Goal: Information Seeking & Learning: Learn about a topic

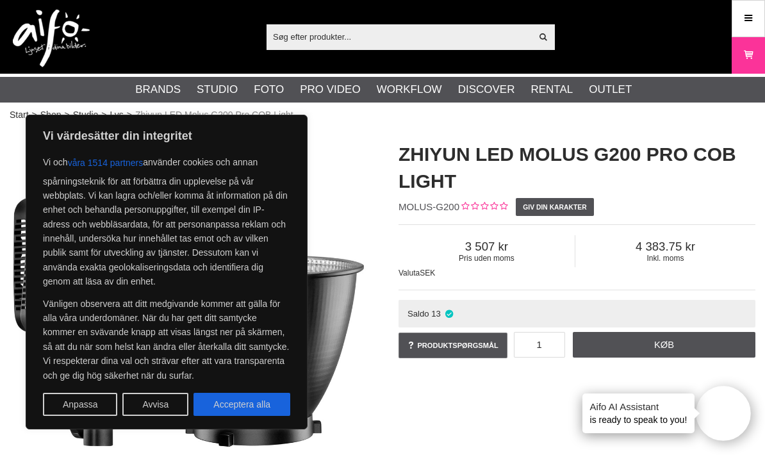
click at [159, 399] on button "Avvisa" at bounding box center [155, 404] width 66 height 23
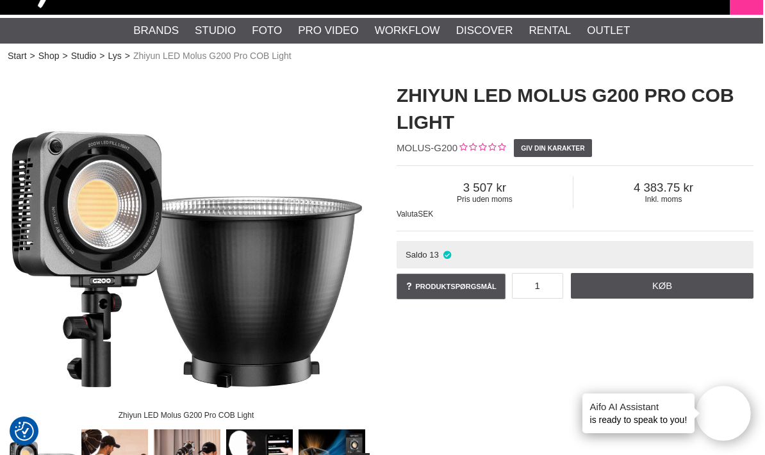
scroll to position [0, 2]
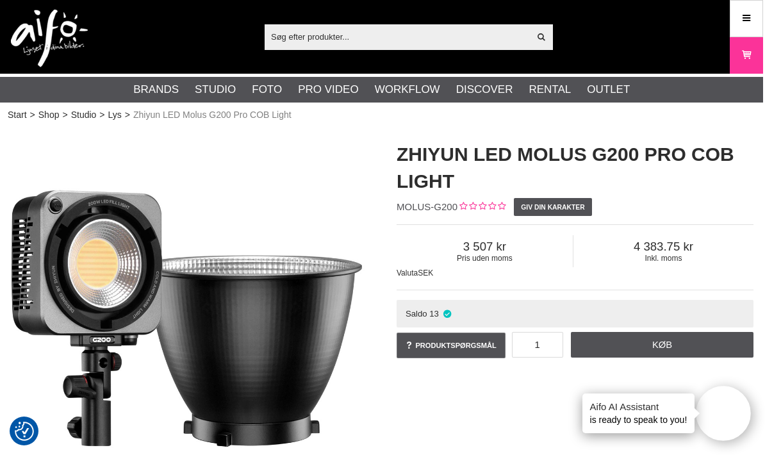
click at [118, 116] on link "Lys" at bounding box center [114, 114] width 13 height 13
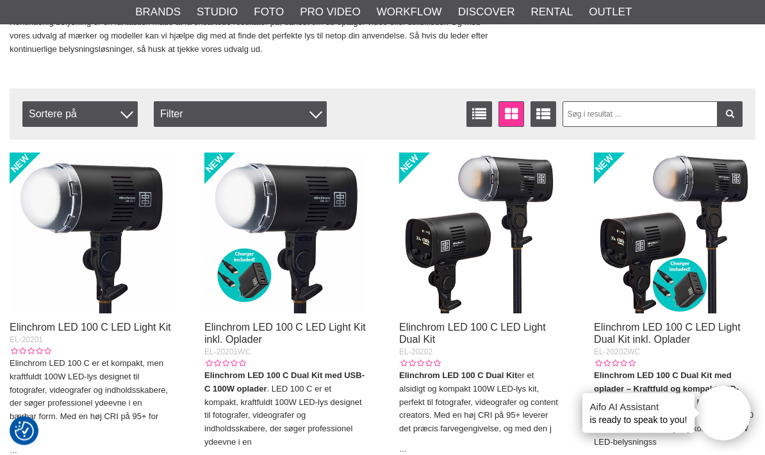
scroll to position [441, 0]
click at [311, 112] on div "Filter" at bounding box center [240, 114] width 173 height 26
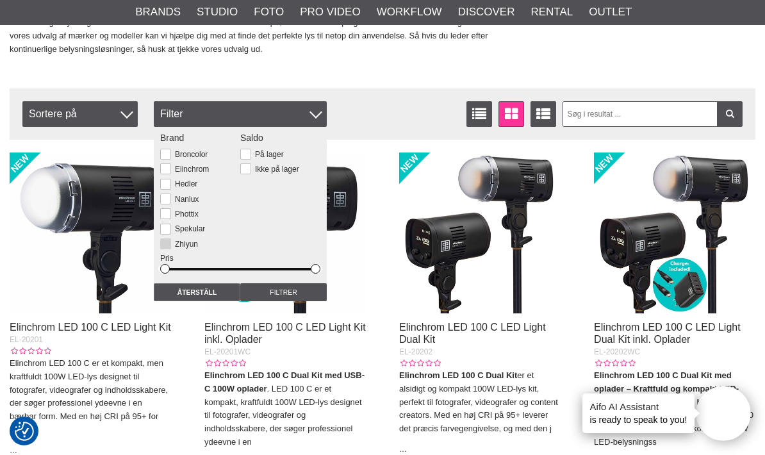
click at [183, 240] on label "Zhiyun" at bounding box center [184, 244] width 27 height 9
click at [0, 0] on input "Zhiyun" at bounding box center [0, 0] width 0 height 0
click at [304, 290] on input "Filtrer" at bounding box center [283, 292] width 87 height 18
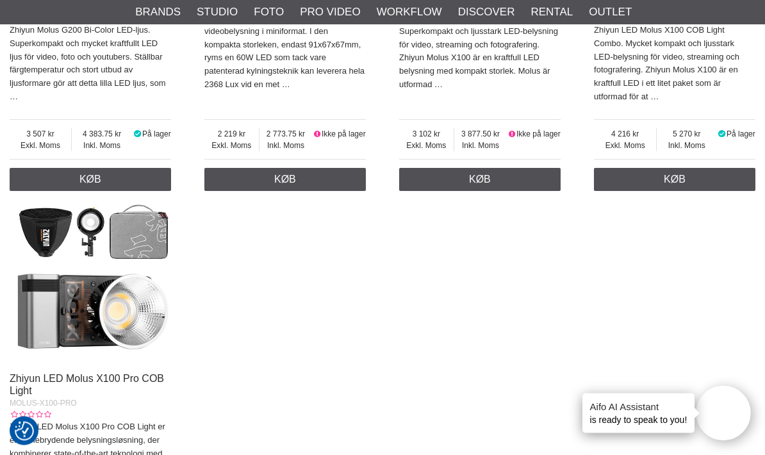
scroll to position [786, 0]
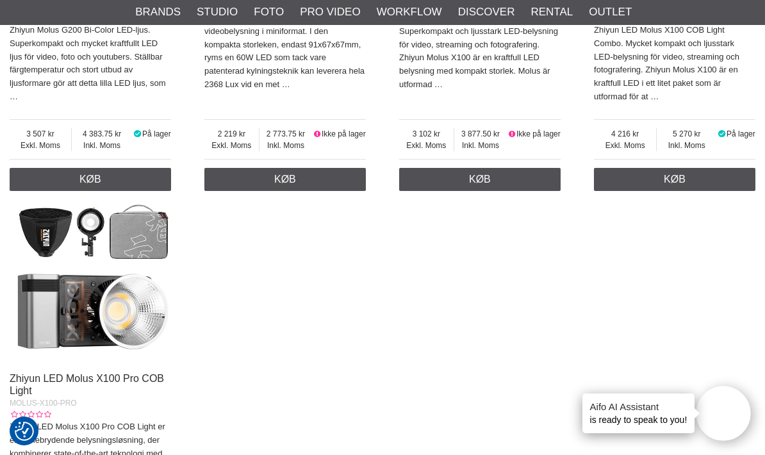
click at [119, 313] on img at bounding box center [91, 285] width 162 height 162
